Goal: Entertainment & Leisure: Browse casually

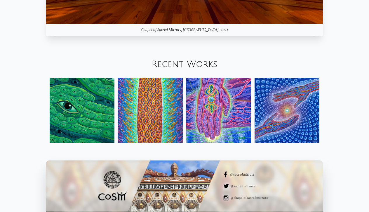
scroll to position [619, 0]
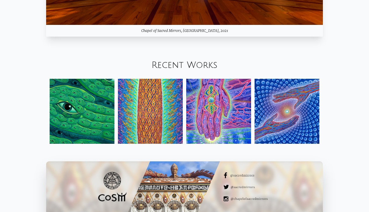
click at [147, 108] on img at bounding box center [150, 111] width 65 height 65
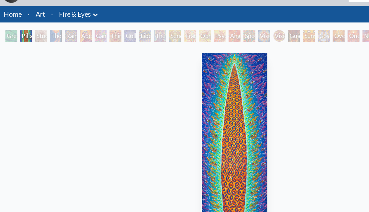
scroll to position [14, 0]
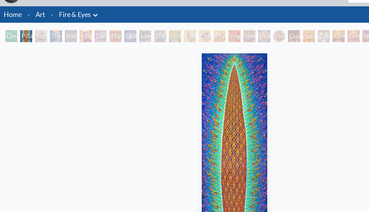
click at [102, 27] on div "Collective Vision" at bounding box center [102, 28] width 9 height 9
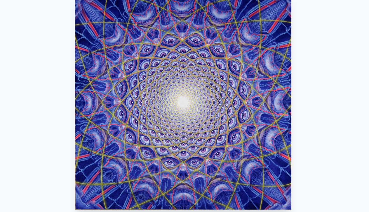
scroll to position [37, 0]
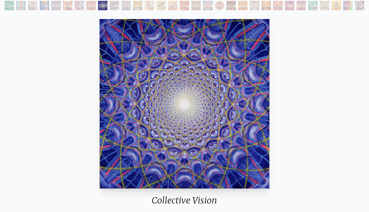
click at [255, 9] on div "Cosmic Elf" at bounding box center [254, 5] width 9 height 9
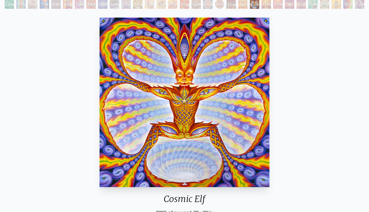
scroll to position [40, 0]
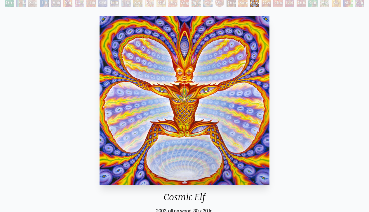
click at [264, 4] on div "Oversoul" at bounding box center [266, 2] width 9 height 9
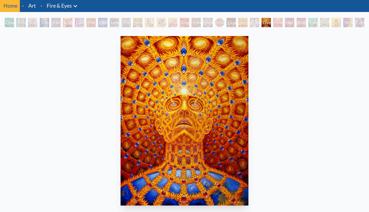
scroll to position [19, 0]
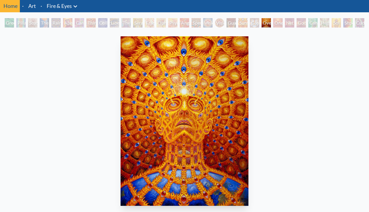
click at [277, 21] on div "One" at bounding box center [278, 22] width 9 height 9
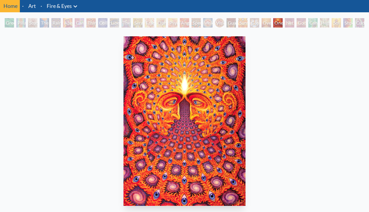
click at [291, 23] on div "Net of Being" at bounding box center [289, 22] width 9 height 9
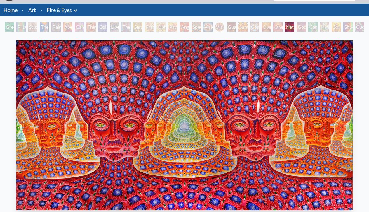
scroll to position [13, 0]
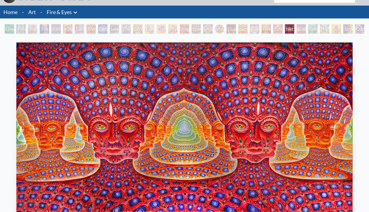
click at [303, 29] on div "Godself" at bounding box center [301, 28] width 9 height 9
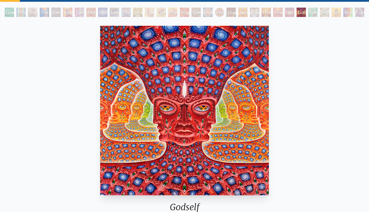
scroll to position [31, 0]
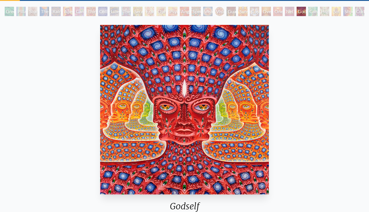
click at [313, 14] on div "Cannafist" at bounding box center [313, 11] width 9 height 9
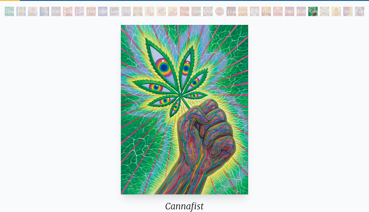
click at [303, 13] on div "Godself" at bounding box center [301, 11] width 9 height 9
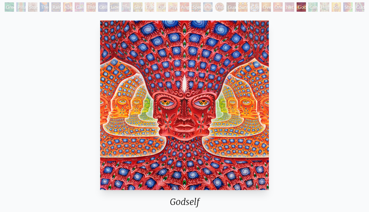
scroll to position [36, 0]
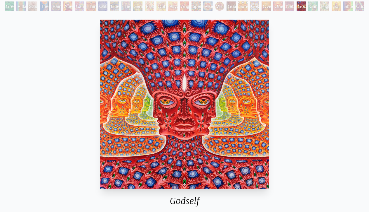
click at [288, 7] on div "Net of Being" at bounding box center [289, 5] width 9 height 9
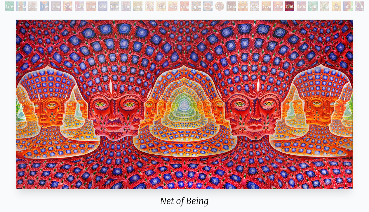
click at [302, 6] on div "Godself" at bounding box center [301, 5] width 9 height 9
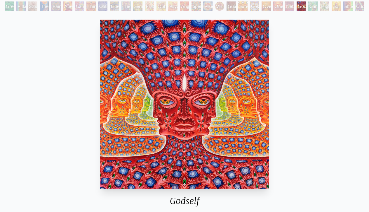
click at [293, 4] on div "Net of Being" at bounding box center [289, 5] width 9 height 9
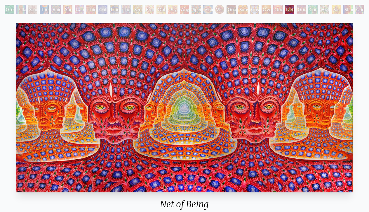
scroll to position [30, 0]
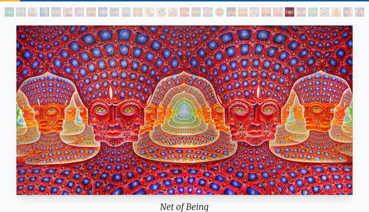
click at [299, 12] on div "Godself" at bounding box center [301, 11] width 9 height 9
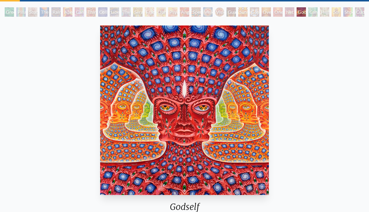
click at [314, 16] on div "Cannafist" at bounding box center [313, 11] width 9 height 9
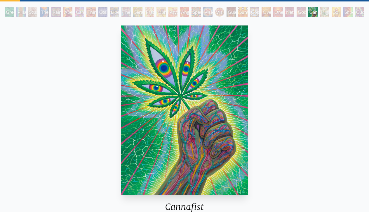
click at [336, 11] on div "Sol Invictus" at bounding box center [336, 11] width 9 height 9
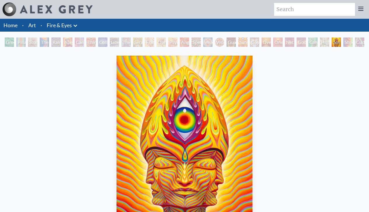
click at [341, 41] on div "Sol Invictus" at bounding box center [336, 41] width 9 height 9
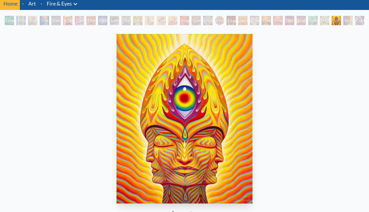
scroll to position [21, 0]
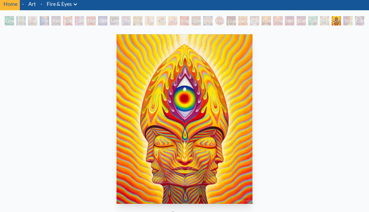
click at [341, 20] on div "Sol Invictus" at bounding box center [336, 20] width 9 height 9
click at [91, 20] on div "Third Eye Tears of Joy" at bounding box center [91, 20] width 9 height 9
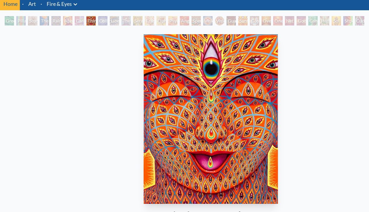
click at [200, 139] on img "8 / 31" at bounding box center [211, 118] width 134 height 169
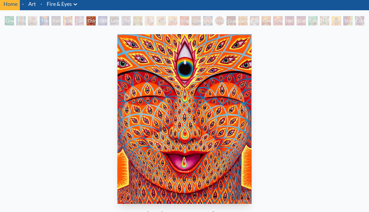
click at [191, 152] on img "8 / 31" at bounding box center [184, 118] width 134 height 169
click at [194, 130] on img "8 / 31" at bounding box center [184, 118] width 134 height 169
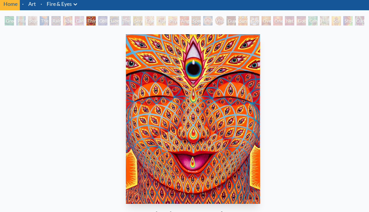
click at [203, 146] on img "8 / 31" at bounding box center [193, 118] width 134 height 169
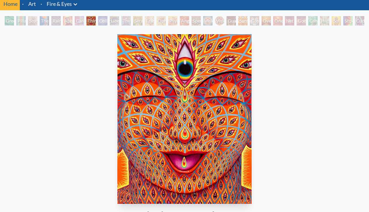
click at [207, 107] on img "8 / 31" at bounding box center [184, 118] width 134 height 169
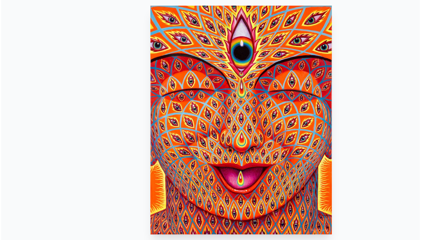
scroll to position [41, 0]
